Goal: Information Seeking & Learning: Understand process/instructions

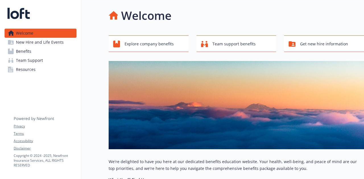
drag, startPoint x: 27, startPoint y: 0, endPoint x: 89, endPoint y: 109, distance: 125.4
click at [89, 109] on div "Welcome Explore company benefits Team support benefits Get new hire information…" at bounding box center [222, 143] width 282 height 286
click at [25, 50] on span "Benefits" at bounding box center [23, 51] width 15 height 9
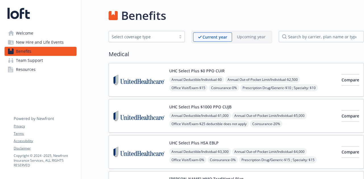
click at [35, 71] on link "Resources" at bounding box center [41, 69] width 72 height 9
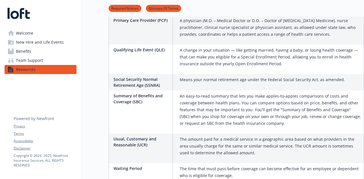
scroll to position [1178, 0]
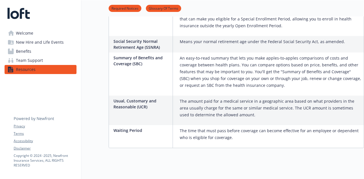
click at [27, 53] on span "Benefits" at bounding box center [23, 51] width 15 height 9
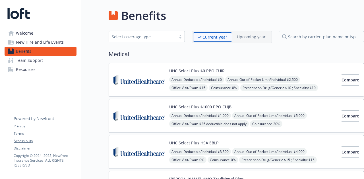
click at [31, 43] on span "New Hire and Life Events" at bounding box center [40, 42] width 48 height 9
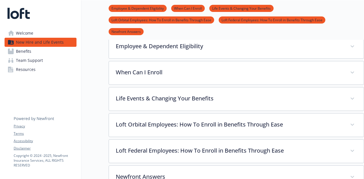
scroll to position [170, 0]
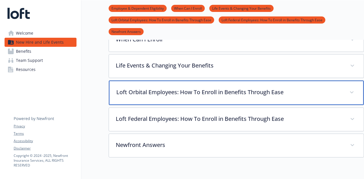
click at [207, 96] on div "Loft Orbital Employees: How To Enroll in Benefits Through Ease" at bounding box center [236, 93] width 255 height 24
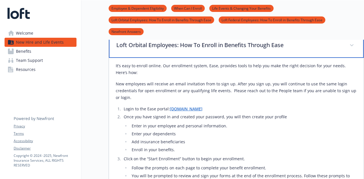
scroll to position [227, 0]
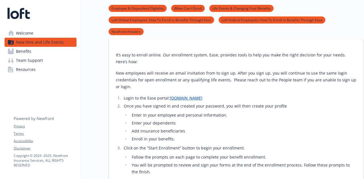
click at [203, 101] on ol "Login to the Ease portal: [DOMAIN_NAME] Once you have signed in and created you…" at bounding box center [236, 135] width 241 height 81
click at [190, 99] on link "[DOMAIN_NAME]" at bounding box center [186, 97] width 33 height 5
